Goal: Task Accomplishment & Management: Manage account settings

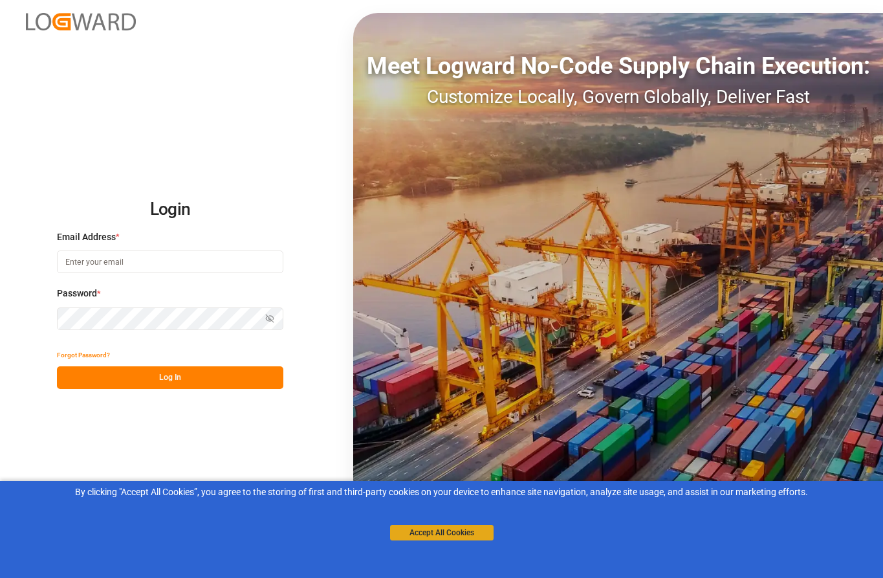
click at [447, 531] on button "Accept All Cookies" at bounding box center [441, 533] width 103 height 16
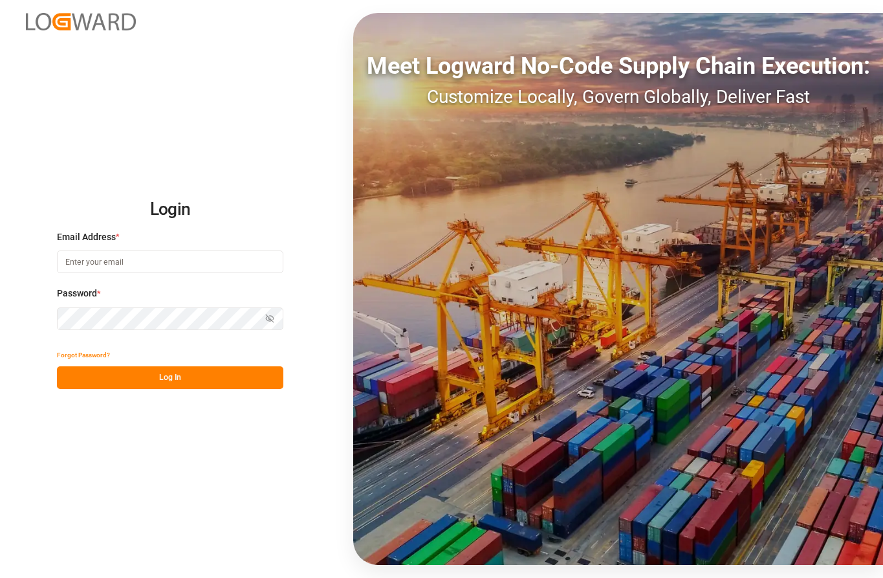
click at [200, 263] on input at bounding box center [170, 261] width 226 height 23
type input "b"
click at [109, 271] on input at bounding box center [170, 261] width 226 height 23
type input "[PERSON_NAME][EMAIL_ADDRESS][PERSON_NAME][DOMAIN_NAME]"
click at [274, 317] on icon "button" at bounding box center [269, 318] width 9 height 9
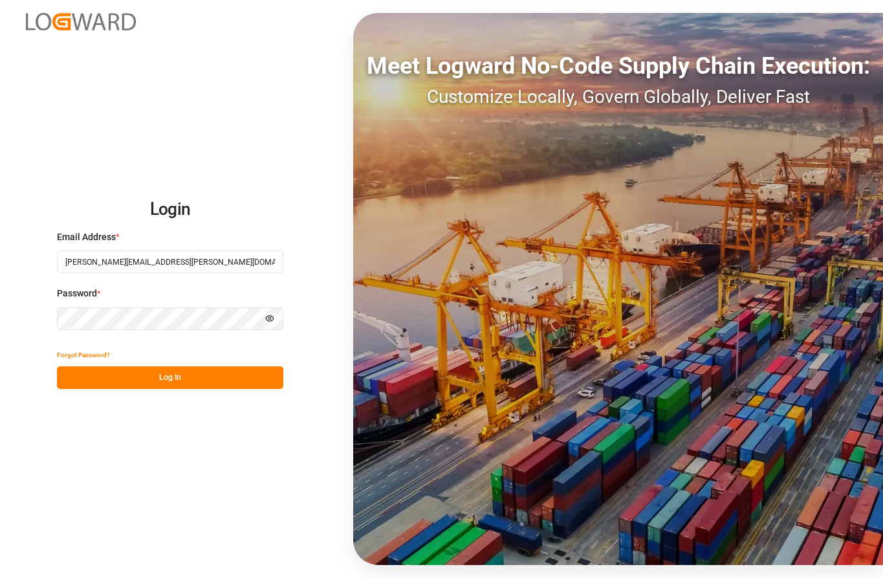
click at [180, 385] on button "Log In" at bounding box center [170, 377] width 226 height 23
click at [181, 374] on button "Log In" at bounding box center [170, 377] width 226 height 23
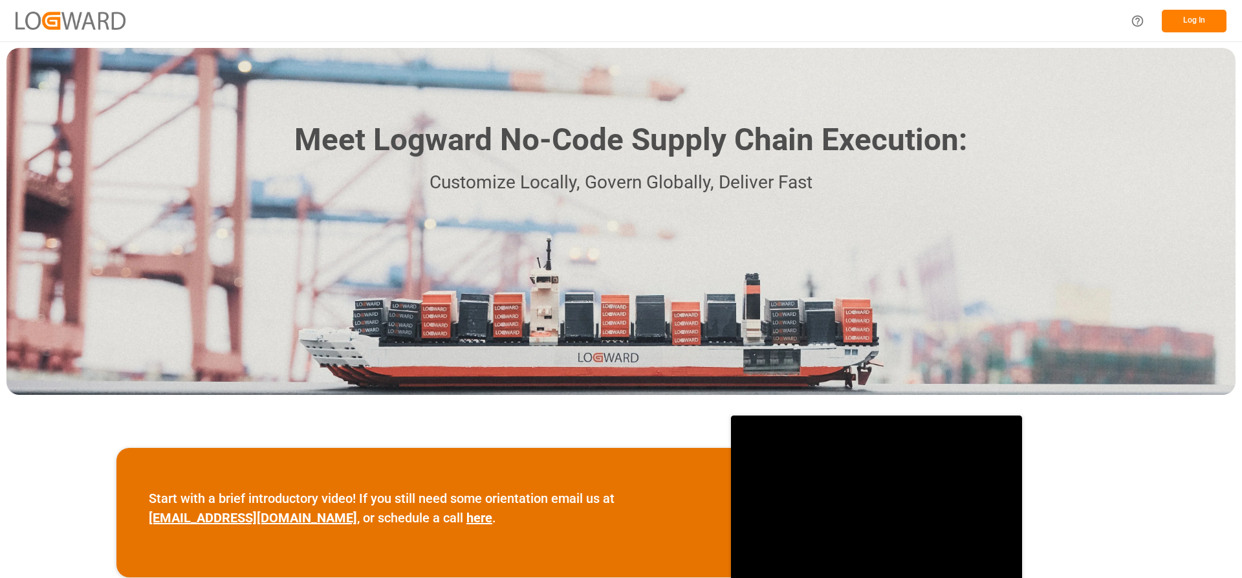
click at [1190, 18] on button "Log In" at bounding box center [1194, 21] width 65 height 23
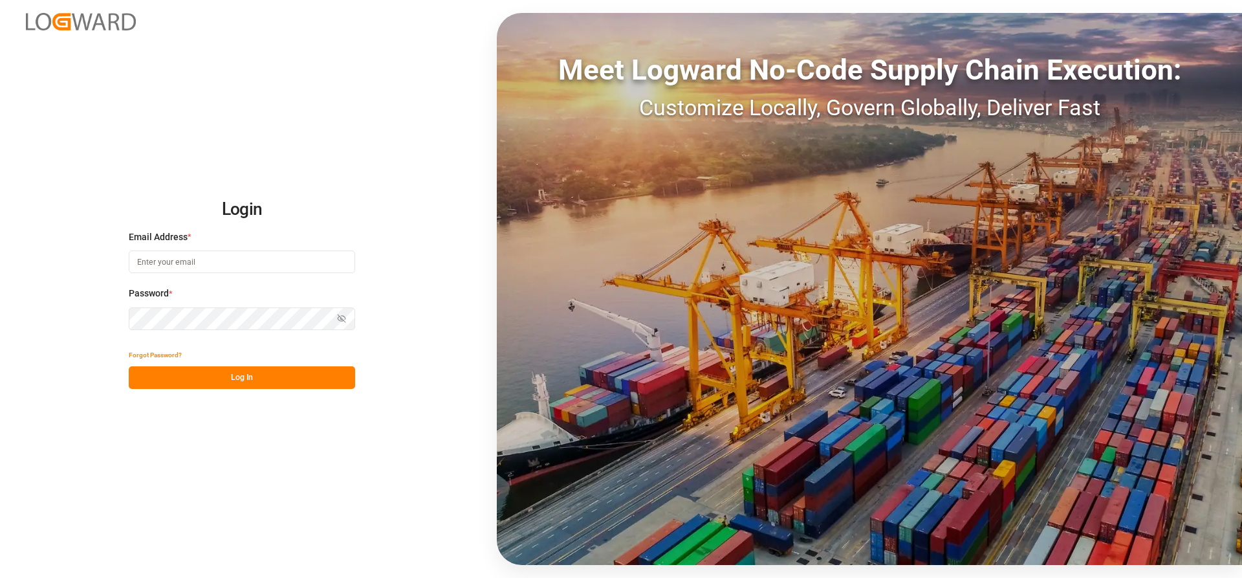
drag, startPoint x: 173, startPoint y: 255, endPoint x: 180, endPoint y: 255, distance: 7.8
click at [175, 255] on input at bounding box center [242, 261] width 226 height 23
type input "[PERSON_NAME][EMAIL_ADDRESS][PERSON_NAME][DOMAIN_NAME]"
click at [347, 314] on button "Show password" at bounding box center [341, 318] width 27 height 23
click at [296, 376] on button "Log In" at bounding box center [242, 377] width 226 height 23
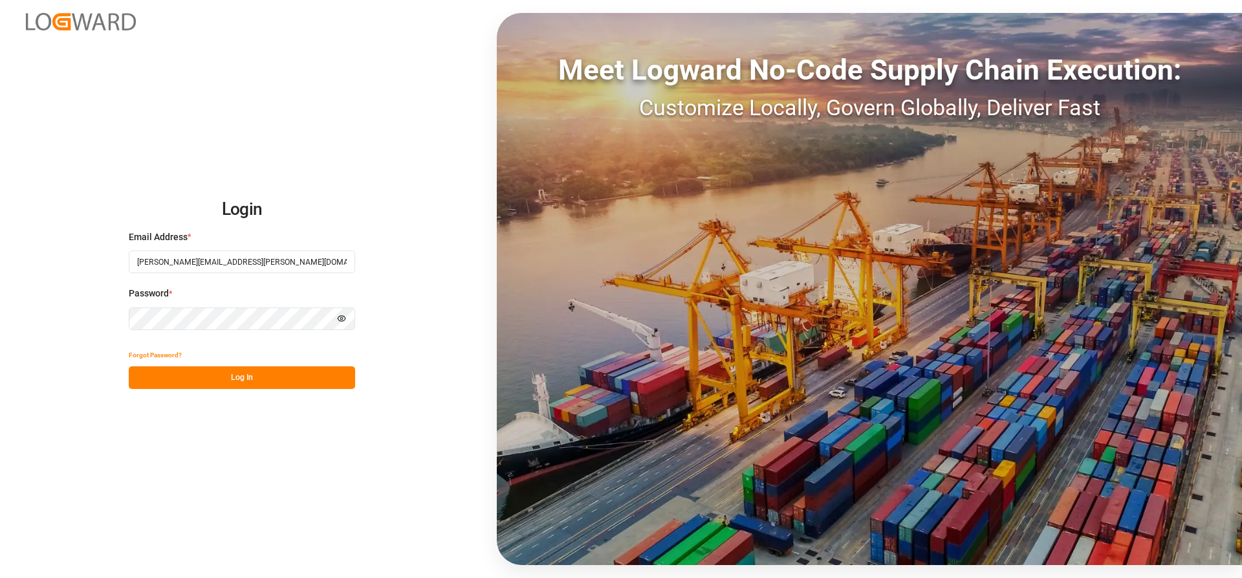
click at [290, 375] on button "Log In" at bounding box center [242, 377] width 226 height 23
